Goal: Information Seeking & Learning: Learn about a topic

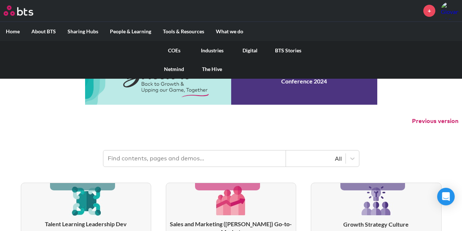
click at [175, 50] on link "COEs" at bounding box center [174, 50] width 38 height 19
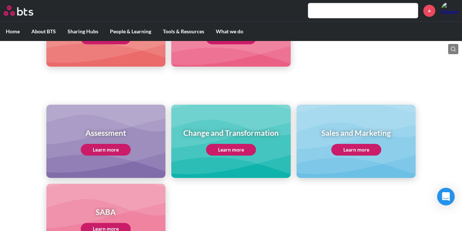
scroll to position [263, 0]
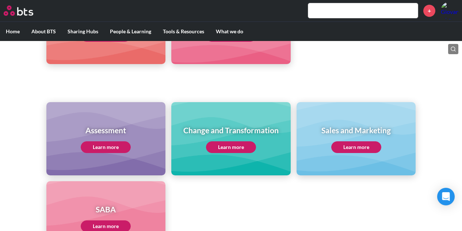
click at [233, 146] on link "Learn more" at bounding box center [231, 147] width 50 height 12
click at [447, 120] on div "Assessment Learn more Change and Transformation Learn more Sales and Marketing …" at bounding box center [231, 165] width 462 height 178
drag, startPoint x: 447, startPoint y: 120, endPoint x: 446, endPoint y: 114, distance: 5.5
click at [446, 114] on div "Assessment Learn more Change and Transformation Learn more Sales and Marketing …" at bounding box center [231, 165] width 462 height 178
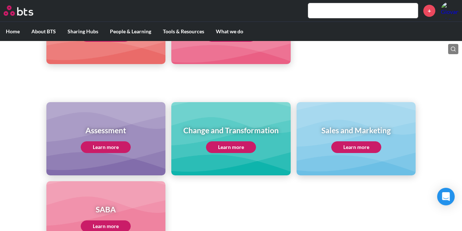
click at [322, 205] on ul "Assessment Learn more Change and Transformation Learn more Sales and Marketing …" at bounding box center [231, 178] width 370 height 152
